Goal: Obtain resource: Obtain resource

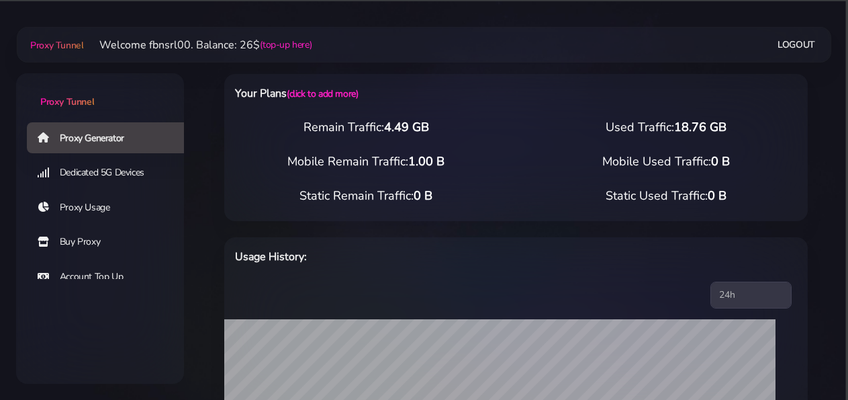
select select "static"
select select "IT"
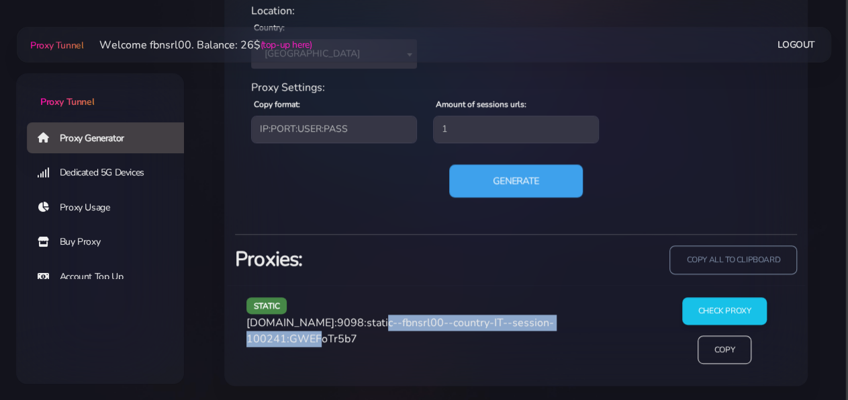
click at [526, 179] on button "Generate" at bounding box center [516, 180] width 134 height 33
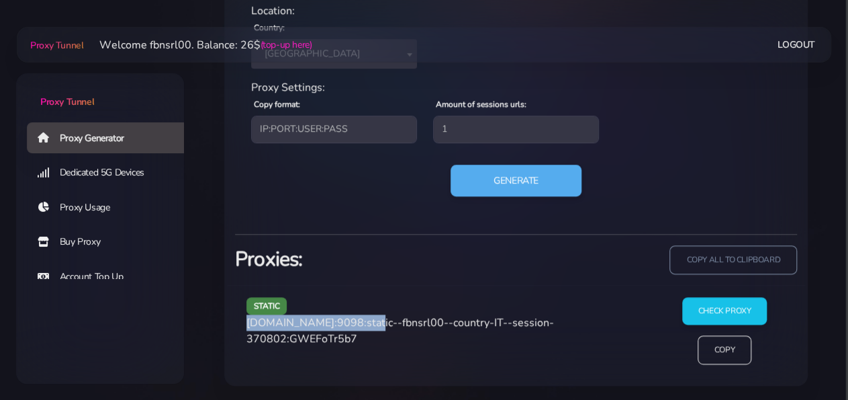
drag, startPoint x: 247, startPoint y: 322, endPoint x: 362, endPoint y: 320, distance: 114.9
click at [362, 320] on span "[DOMAIN_NAME]:9098:static--fbnsrl00--country-IT--session-370802:GWEFoTr5b7" at bounding box center [401, 330] width 308 height 31
copy span "[DOMAIN_NAME]:9098"
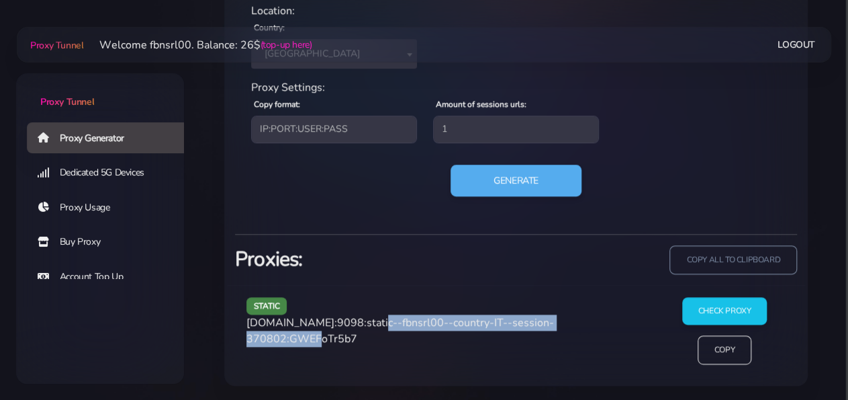
drag, startPoint x: 366, startPoint y: 318, endPoint x: 326, endPoint y: 337, distance: 44.2
click at [326, 337] on span "[DOMAIN_NAME]:9098:static--fbnsrl00--country-IT--session-370802:GWEFoTr5b7" at bounding box center [401, 330] width 308 height 31
copy span "static--fbnsrl00--country-IT--session-370802"
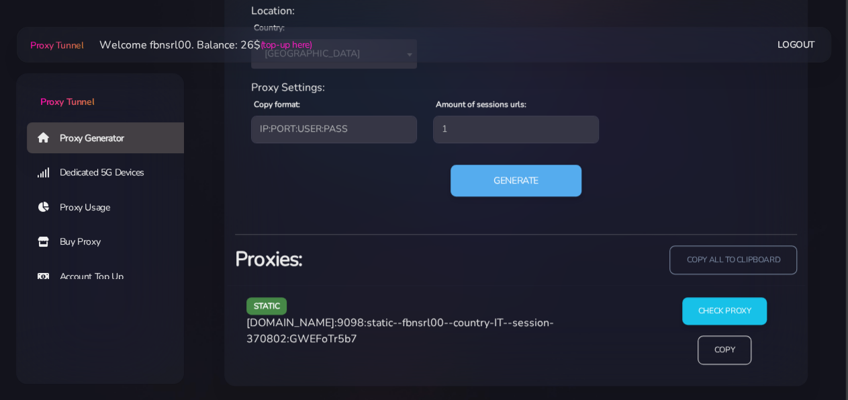
click at [374, 339] on span "[DOMAIN_NAME]:9098:static--fbnsrl00--country-IT--session-370802:GWEFoTr5b7" at bounding box center [401, 330] width 308 height 31
copy span "GWEFoTr5b7"
